Goal: Task Accomplishment & Management: Manage account settings

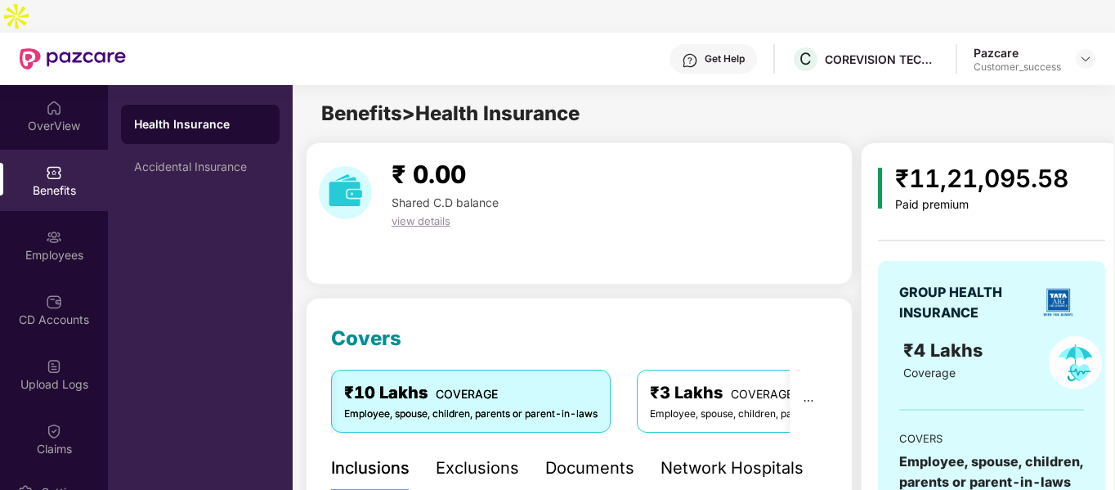
scroll to position [491, 0]
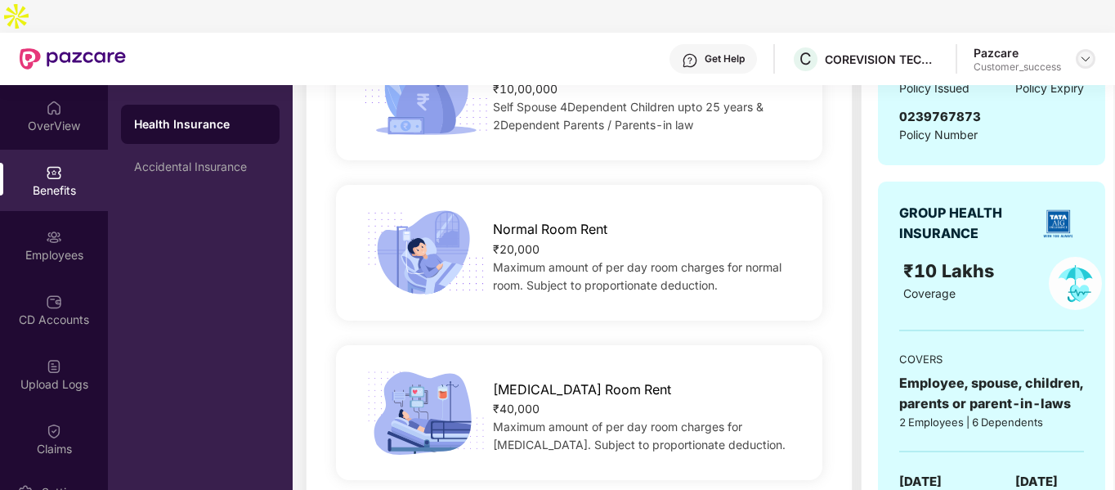
click at [1088, 52] on img at bounding box center [1085, 58] width 13 height 13
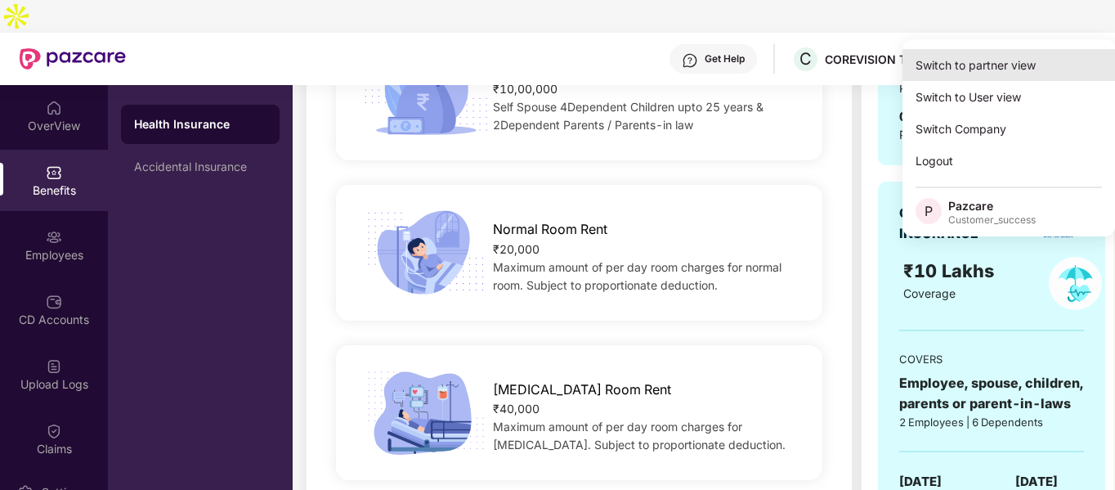
click at [969, 68] on div "Switch to partner view" at bounding box center [1009, 65] width 213 height 32
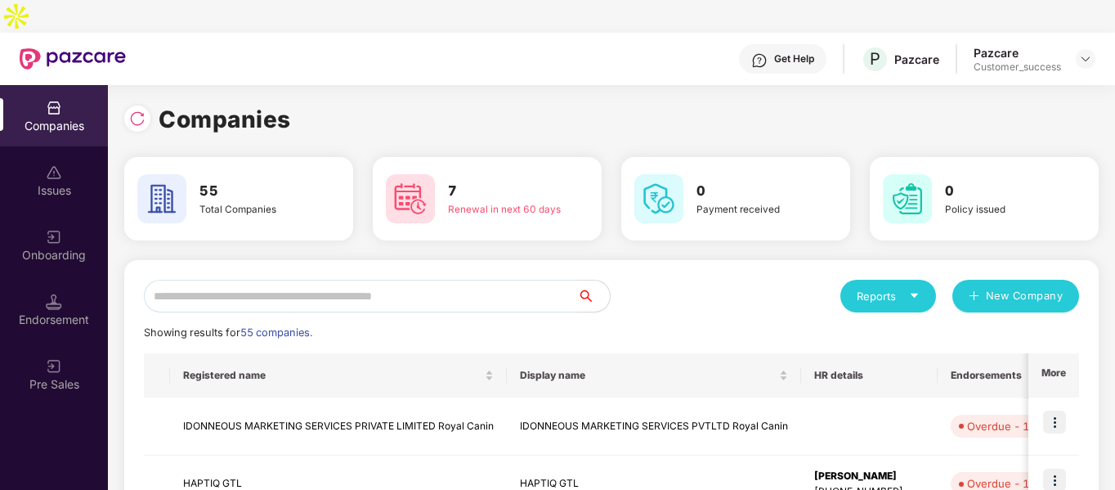
click at [246, 280] on input "text" at bounding box center [360, 296] width 433 height 33
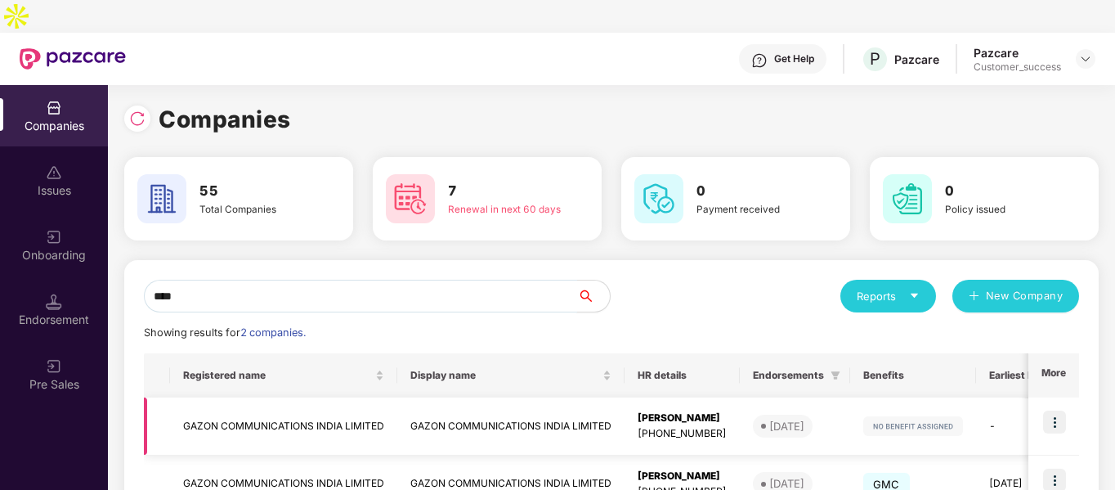
scroll to position [82, 0]
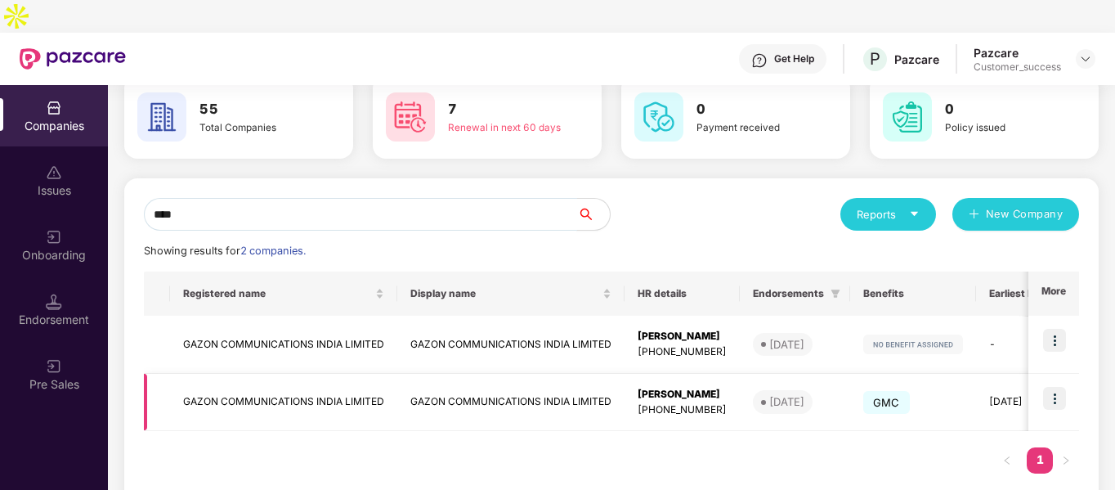
type input "****"
click at [1053, 387] on img at bounding box center [1054, 398] width 23 height 23
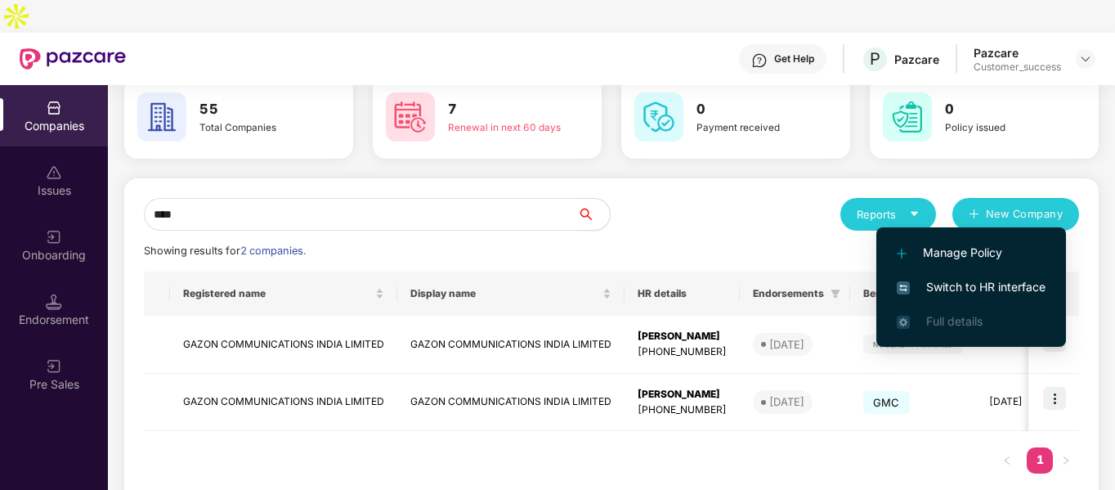
click at [939, 283] on span "Switch to HR interface" at bounding box center [971, 287] width 149 height 18
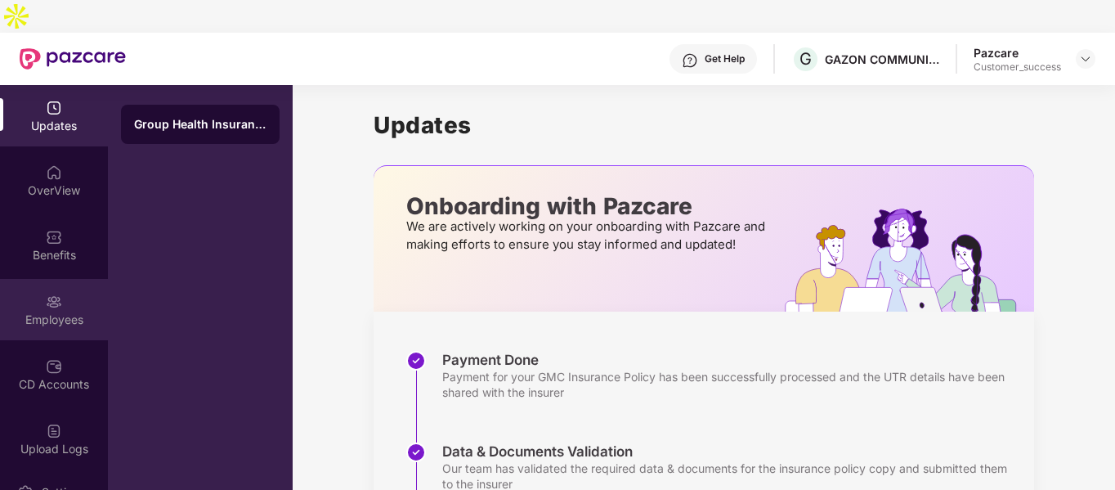
click at [52, 294] on img at bounding box center [54, 302] width 16 height 16
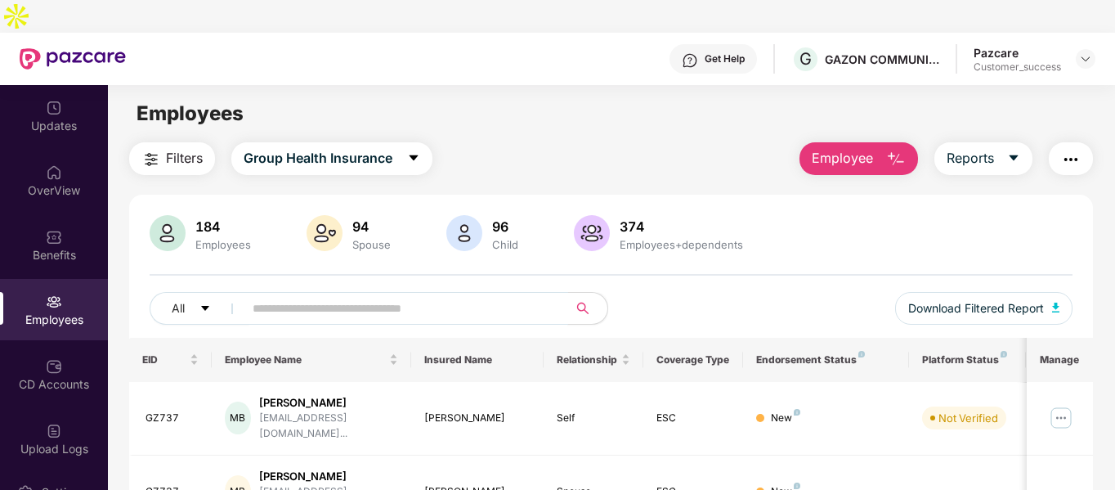
click at [293, 296] on input "text" at bounding box center [400, 308] width 294 height 25
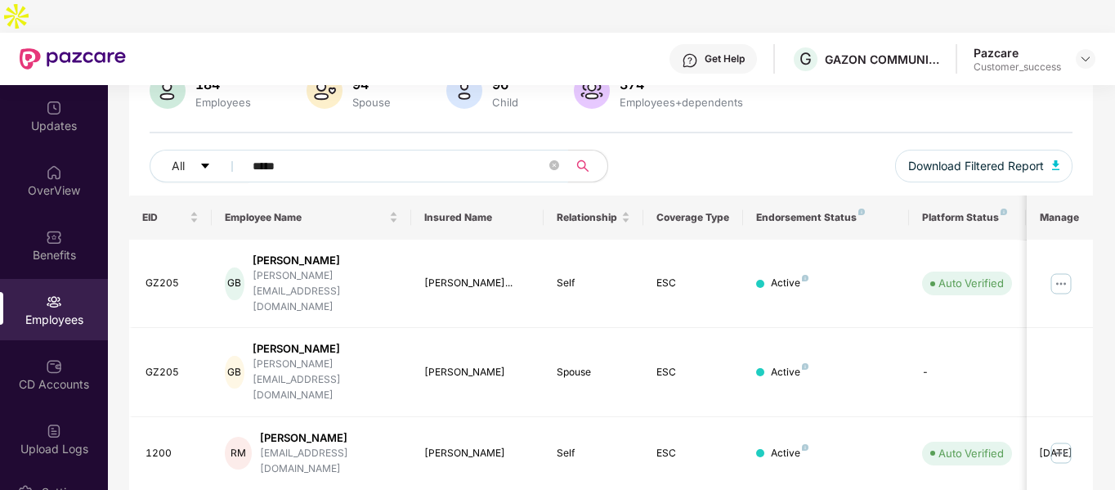
scroll to position [157, 0]
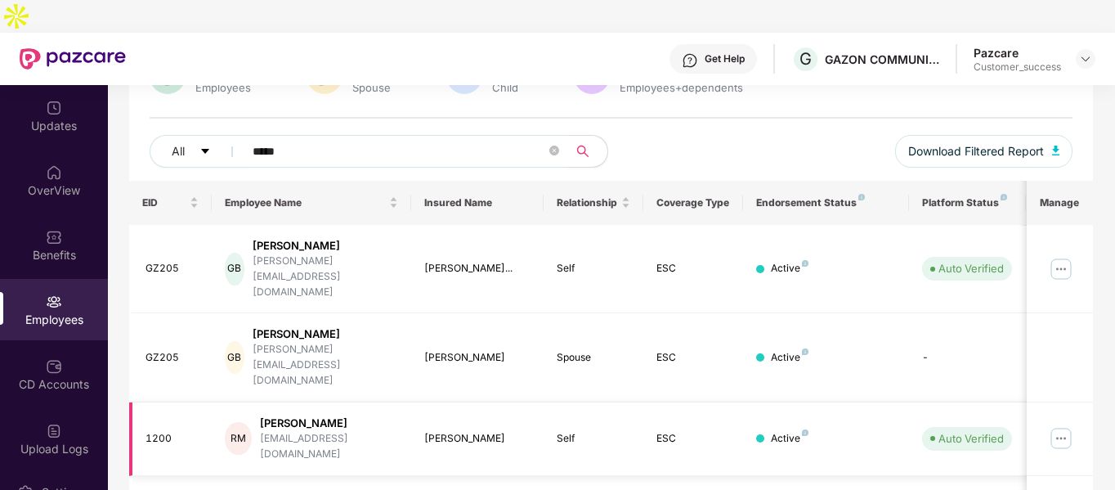
type input "*****"
click at [1062, 425] on img at bounding box center [1061, 438] width 26 height 26
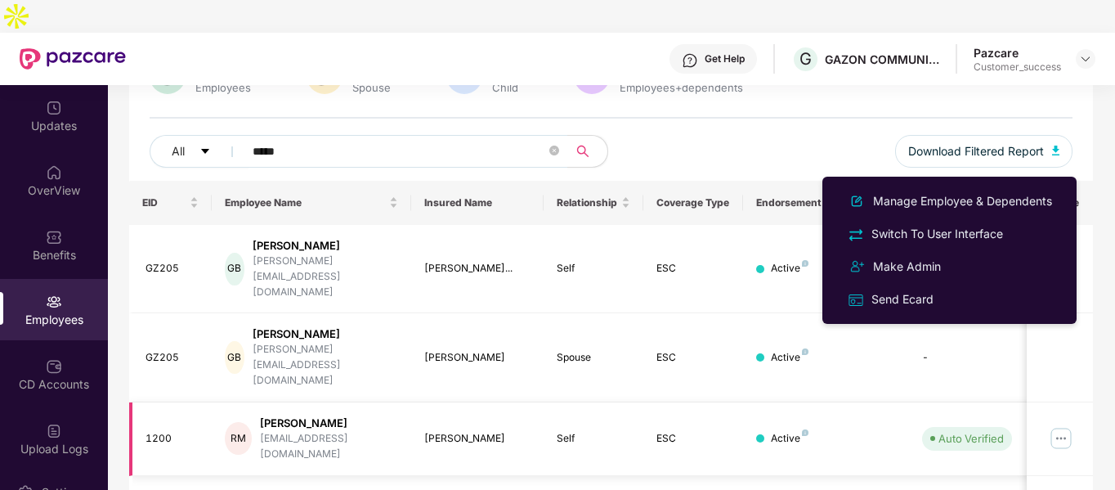
click at [1062, 425] on img at bounding box center [1061, 438] width 26 height 26
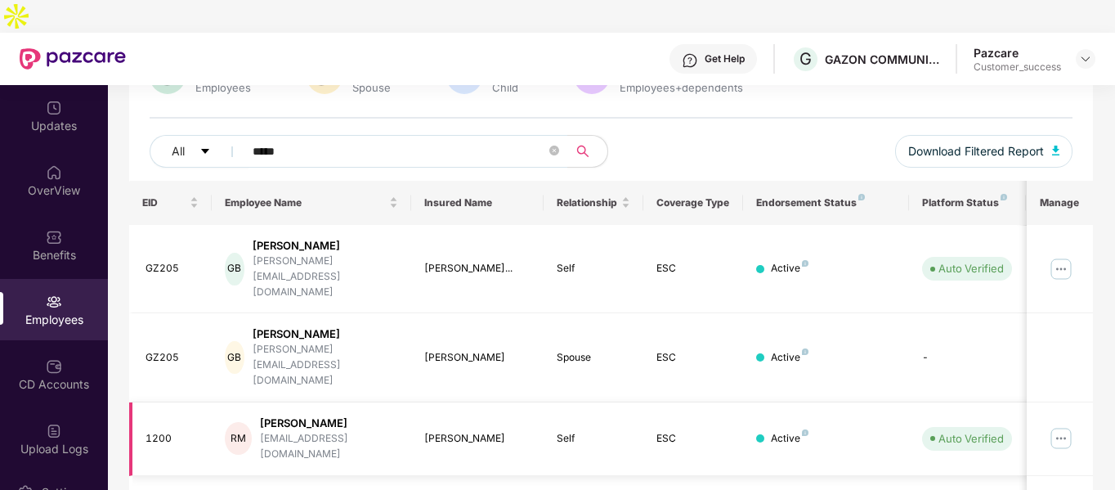
click at [1050, 425] on img at bounding box center [1061, 438] width 26 height 26
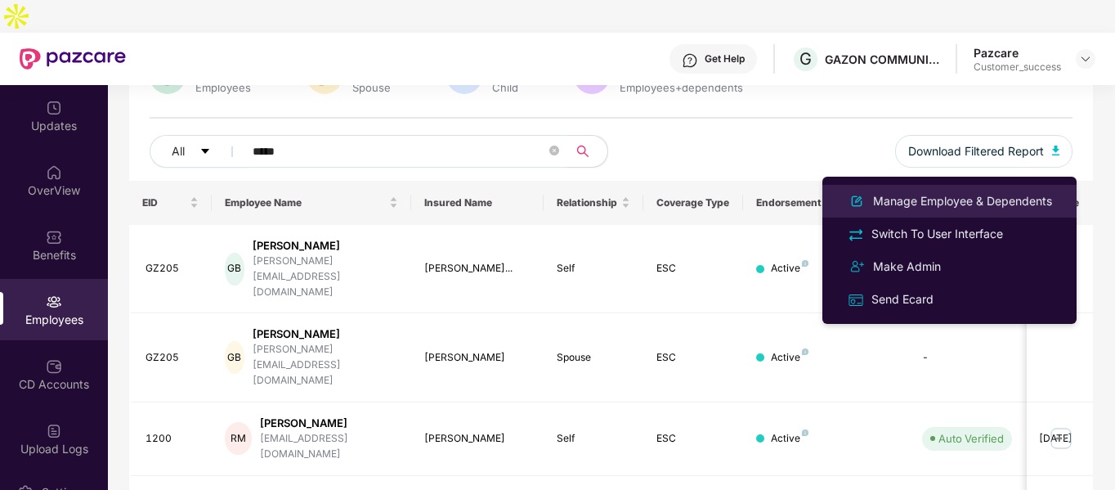
click at [889, 205] on div "Manage Employee & Dependents" at bounding box center [963, 201] width 186 height 18
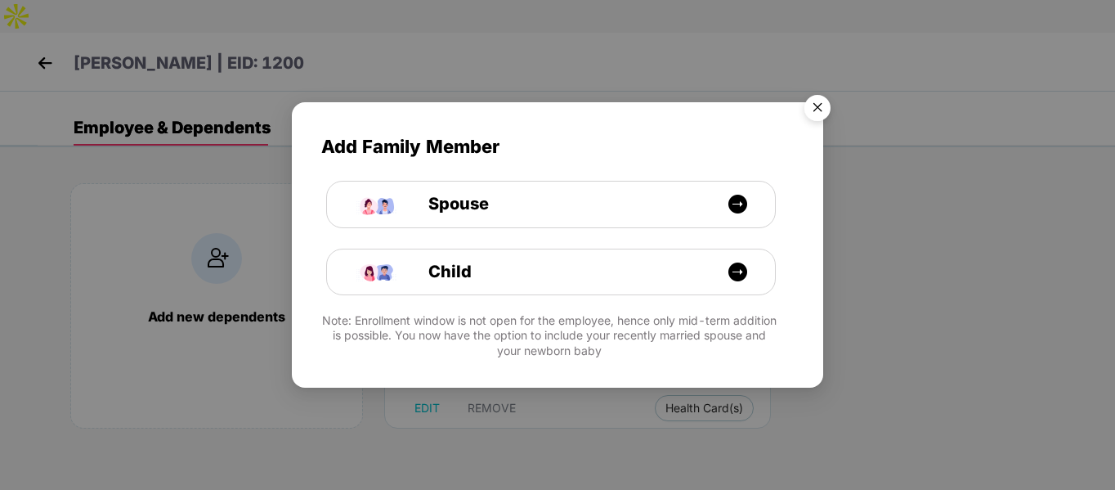
click at [820, 105] on img "Close" at bounding box center [818, 110] width 46 height 46
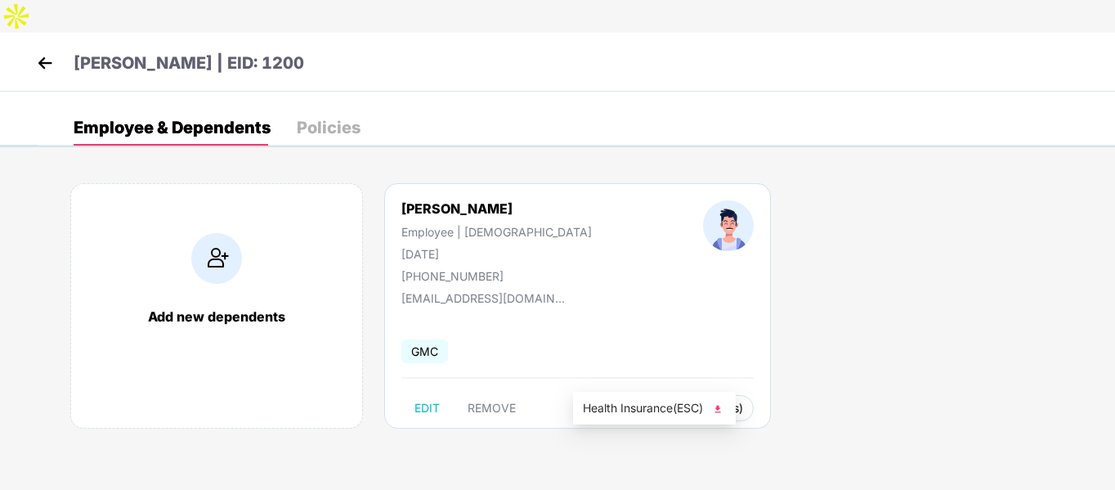
click at [666, 404] on span "Health Card(s)" at bounding box center [705, 408] width 78 height 8
click at [719, 409] on img at bounding box center [718, 409] width 16 height 16
